Goal: Task Accomplishment & Management: Manage account settings

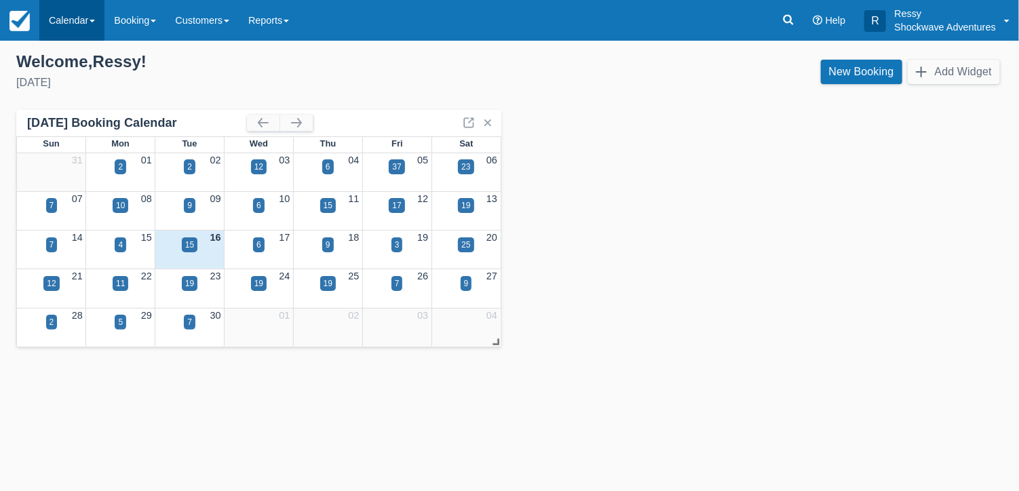
click at [81, 14] on link "Calendar" at bounding box center [71, 20] width 65 height 41
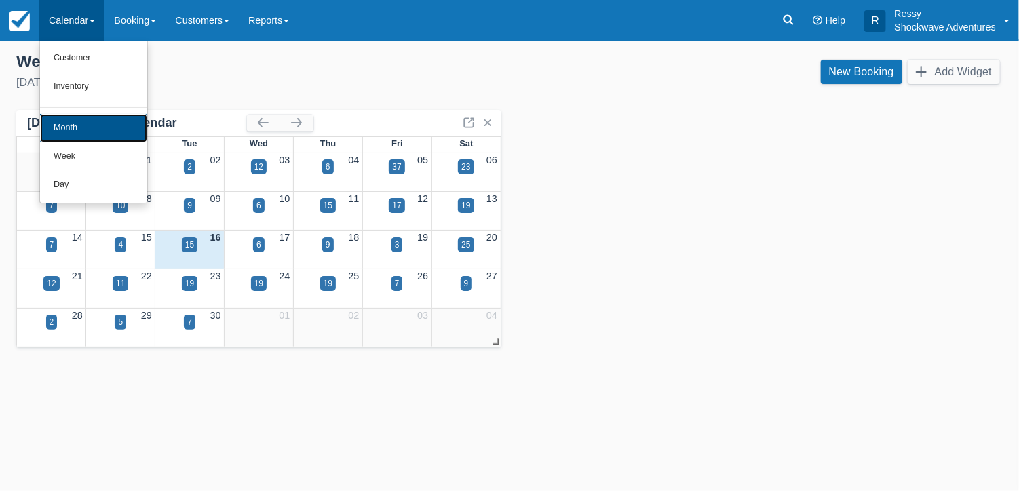
click at [85, 121] on link "Month" at bounding box center [93, 128] width 107 height 28
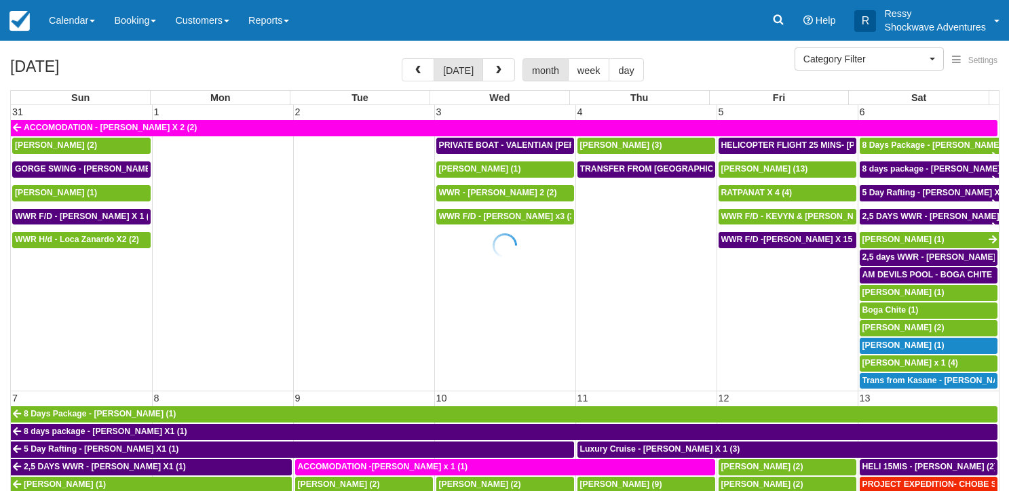
select select
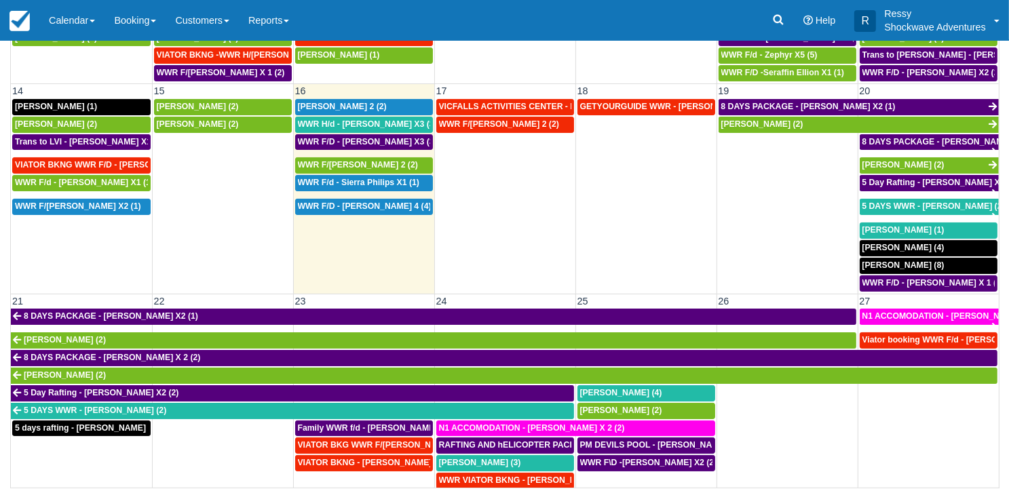
scroll to position [204, 0]
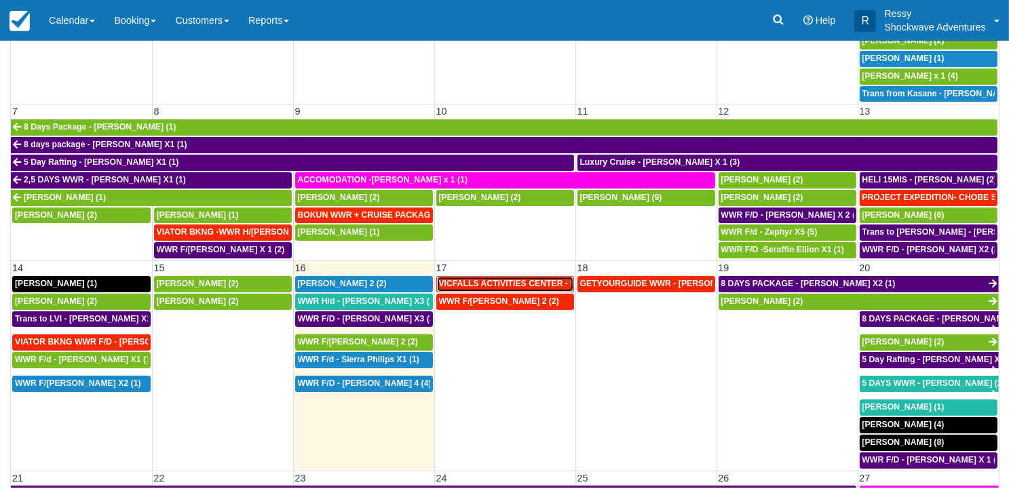
click at [487, 279] on span "VICFALLS ACTIVITIES CENTER - HELICOPTER -Anne Webber X 4 (4)" at bounding box center [582, 283] width 287 height 9
click at [487, 279] on span "VICFALLS ACTIVITIES CENTER - HELICOPTER -[PERSON_NAME] X 4 (4)" at bounding box center [582, 283] width 287 height 9
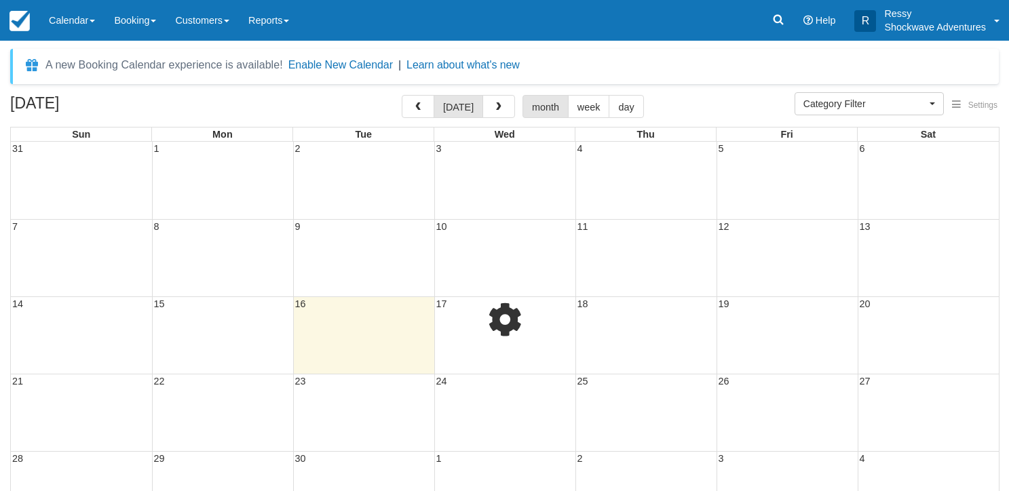
select select
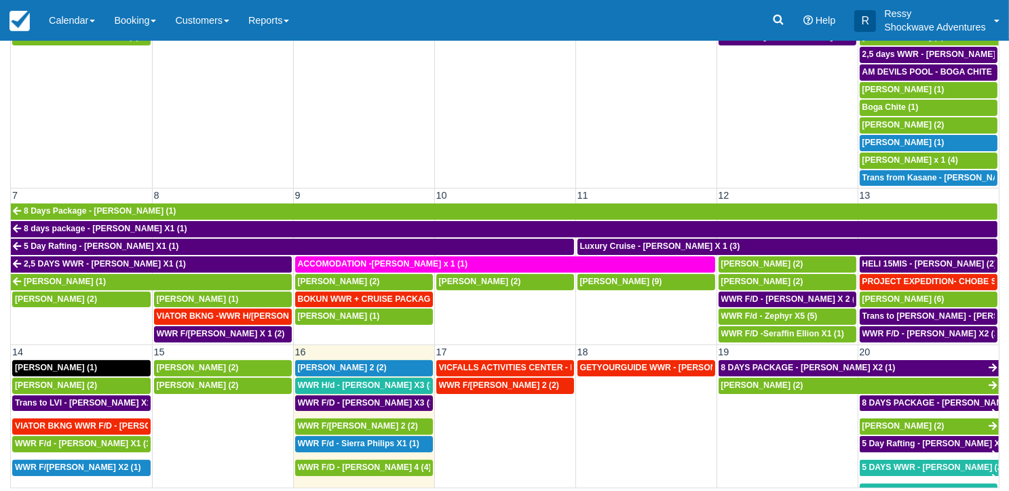
scroll to position [204, 0]
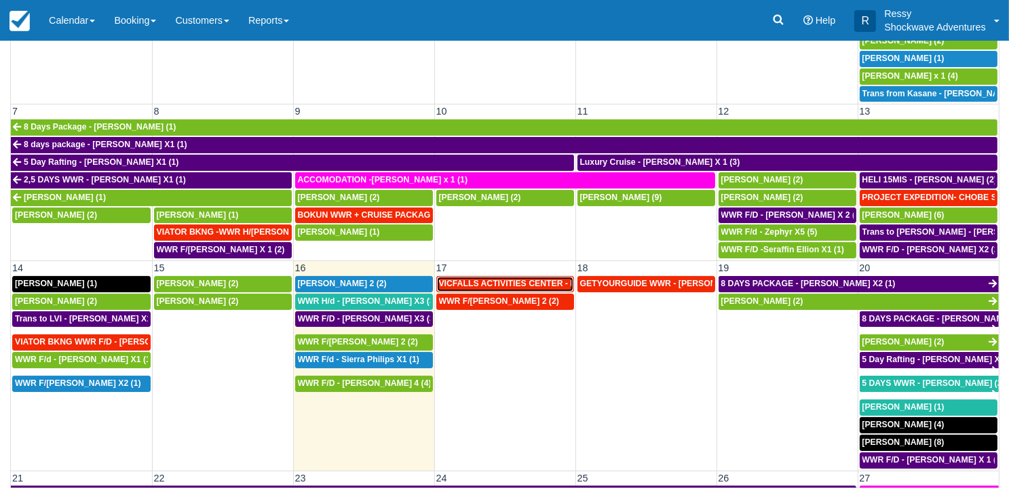
click at [472, 279] on span "VICFALLS ACTIVITIES CENTER - HELICOPTER -Anne Webber X 4 (4)" at bounding box center [582, 283] width 287 height 9
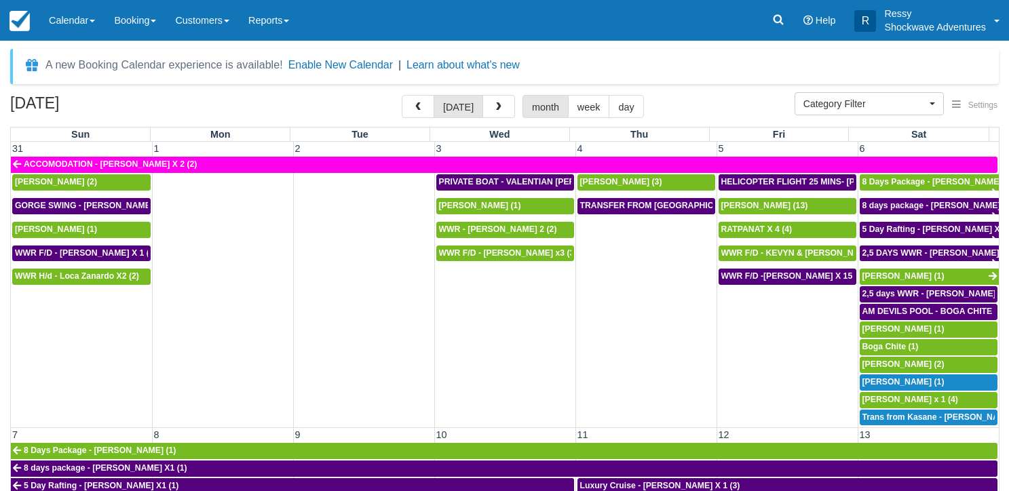
select select
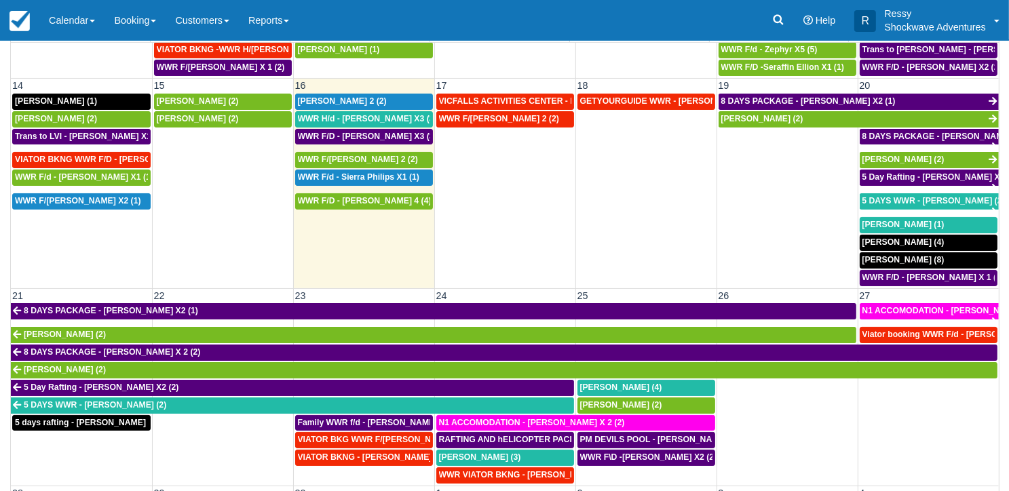
scroll to position [120, 0]
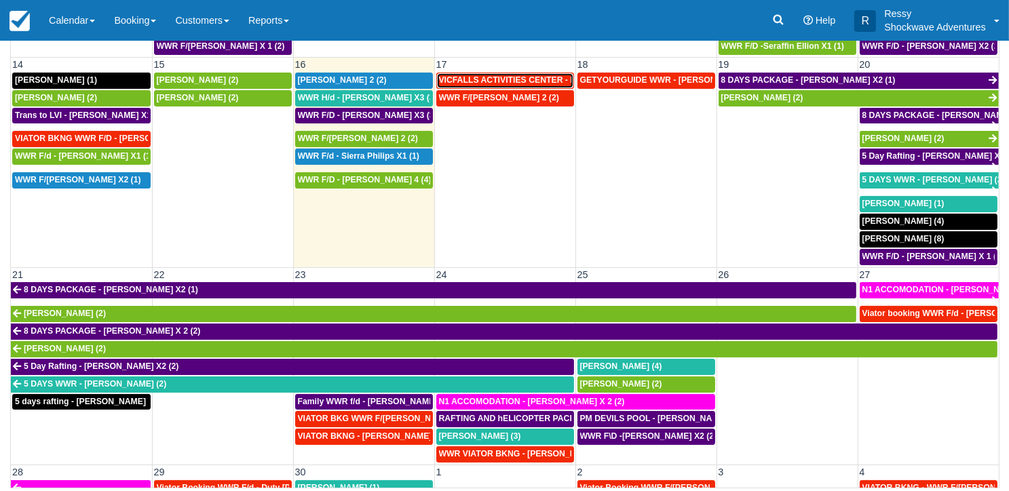
click at [520, 75] on div "VICFALLS ACTIVITIES CENTER - HELICOPTER -Anne Webber X 4 (4)" at bounding box center [505, 80] width 132 height 11
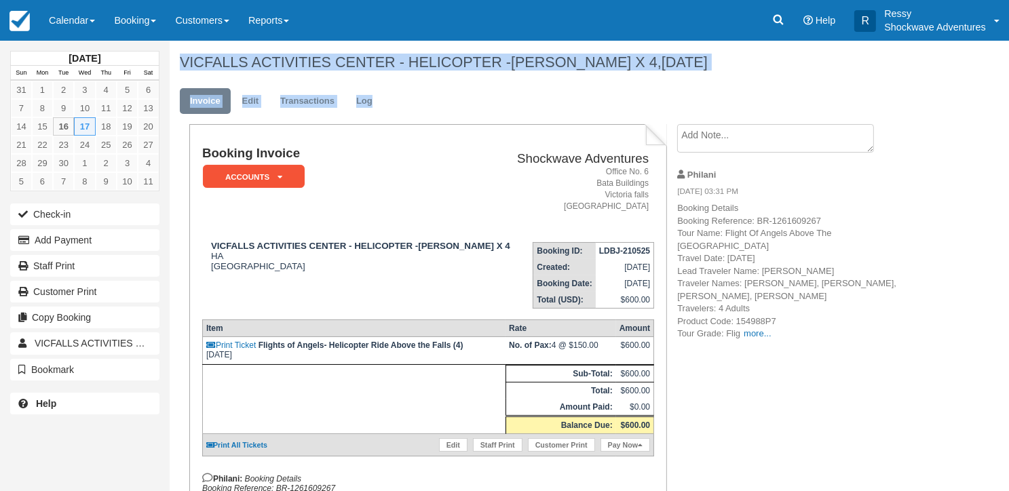
drag, startPoint x: 177, startPoint y: 59, endPoint x: 776, endPoint y: 442, distance: 710.4
click at [774, 444] on div "VICFALLS ACTIVITIES CENTER - HELICOPTER -Anne Webber X 4, September 17 2025 Inv…" at bounding box center [548, 373] width 757 height 664
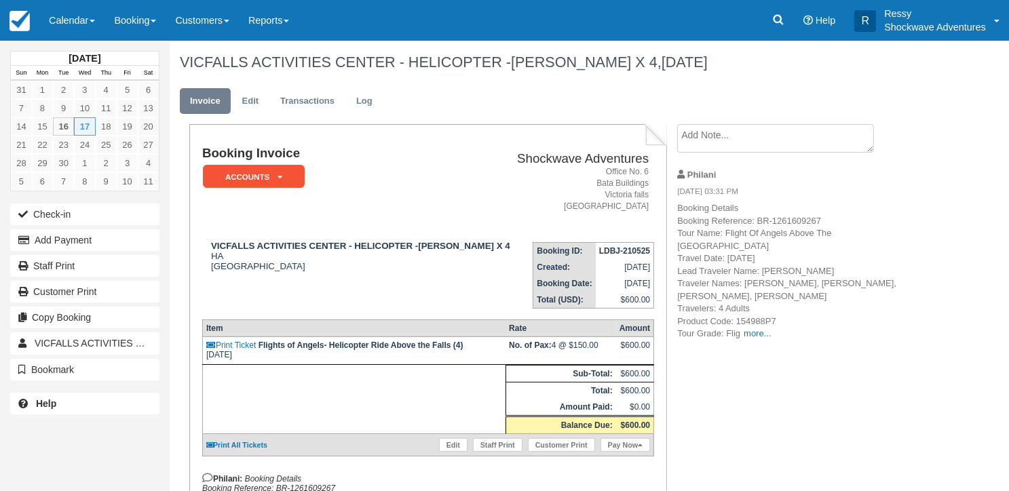
drag, startPoint x: 776, startPoint y: 442, endPoint x: 740, endPoint y: 400, distance: 54.9
click at [740, 400] on div "Booking Invoice ACCOUNTS   Pending Reserved Deposit Paid Waiting Cancelled Void…" at bounding box center [543, 414] width 746 height 581
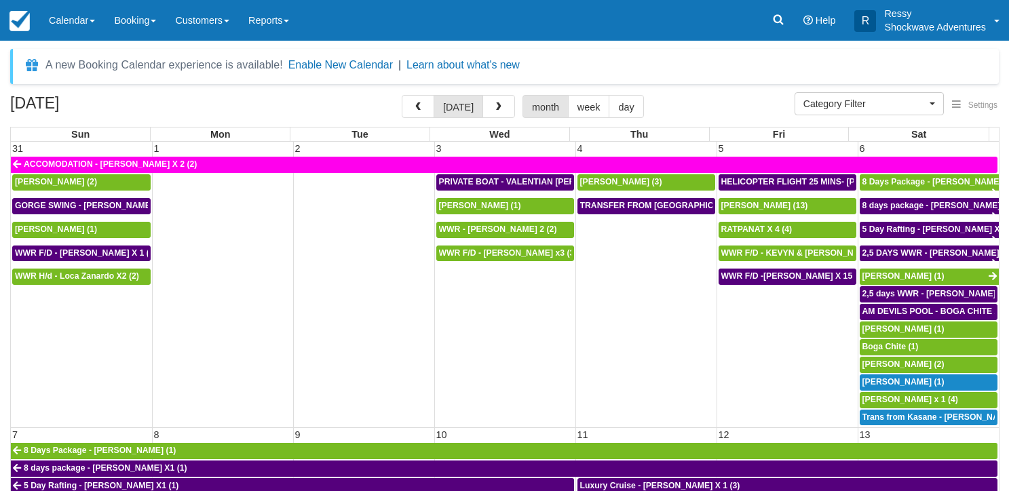
select select
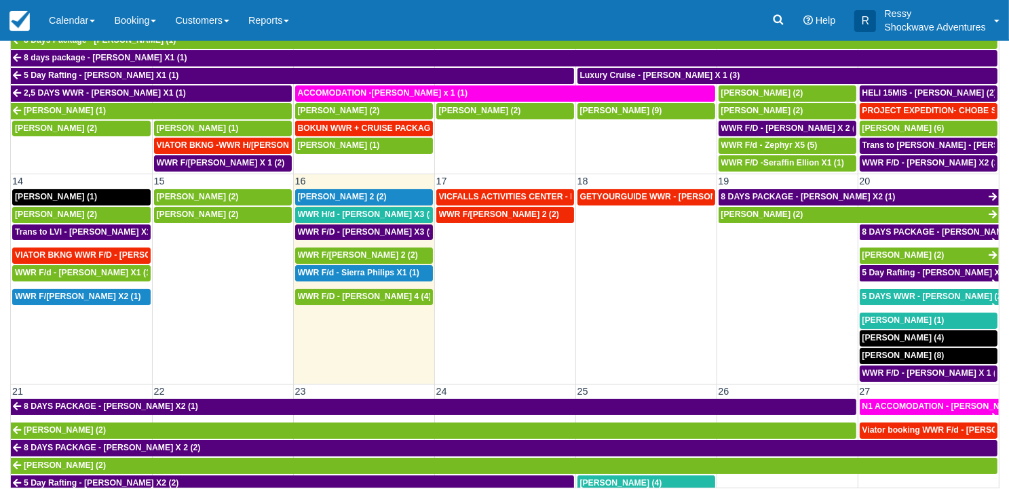
scroll to position [271, 0]
